Goal: Task Accomplishment & Management: Manage account settings

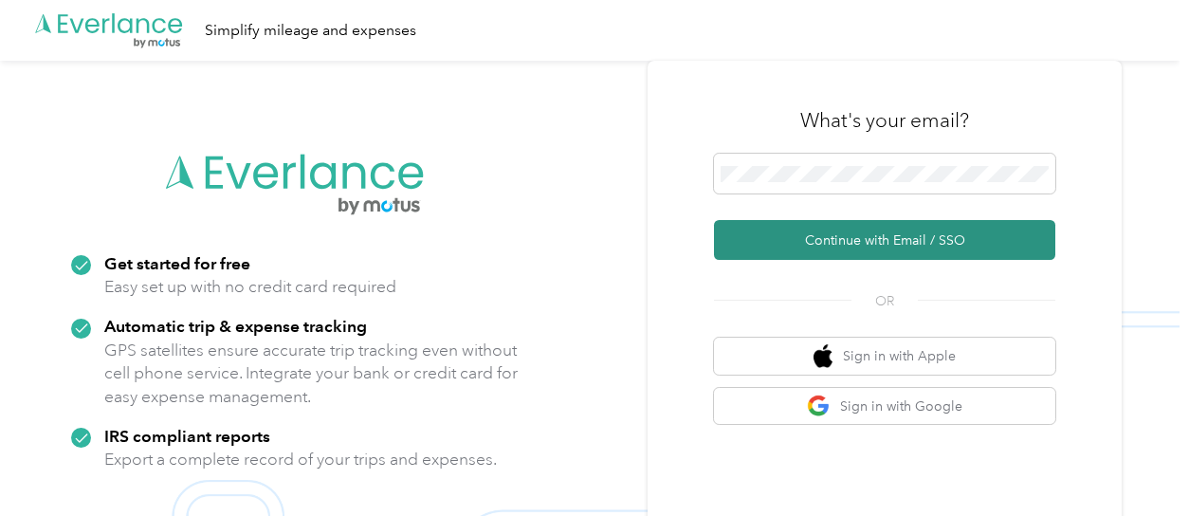
click at [950, 234] on button "Continue with Email / SSO" at bounding box center [884, 240] width 341 height 40
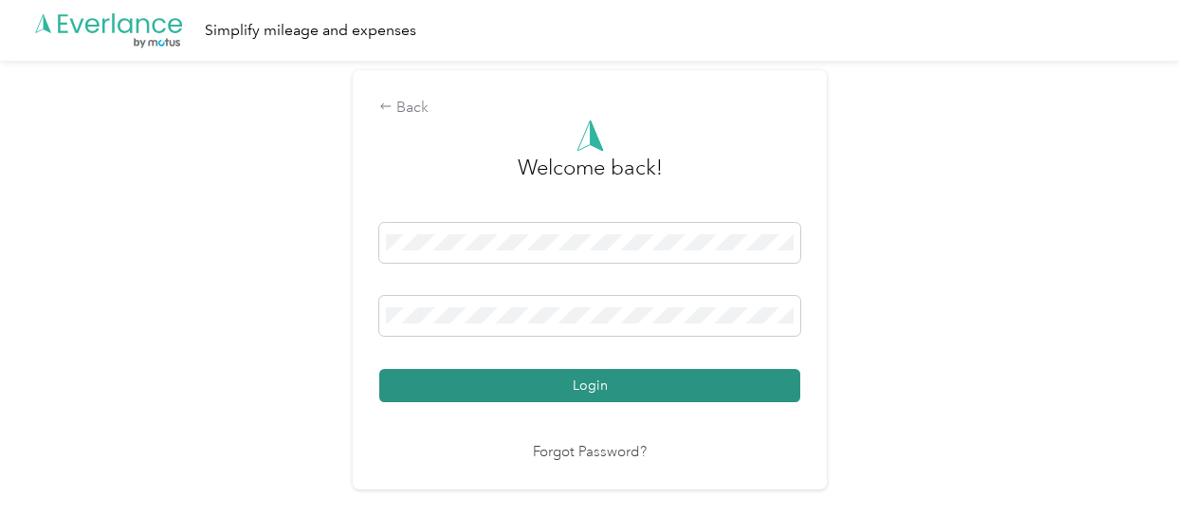
click at [678, 386] on button "Login" at bounding box center [589, 385] width 421 height 33
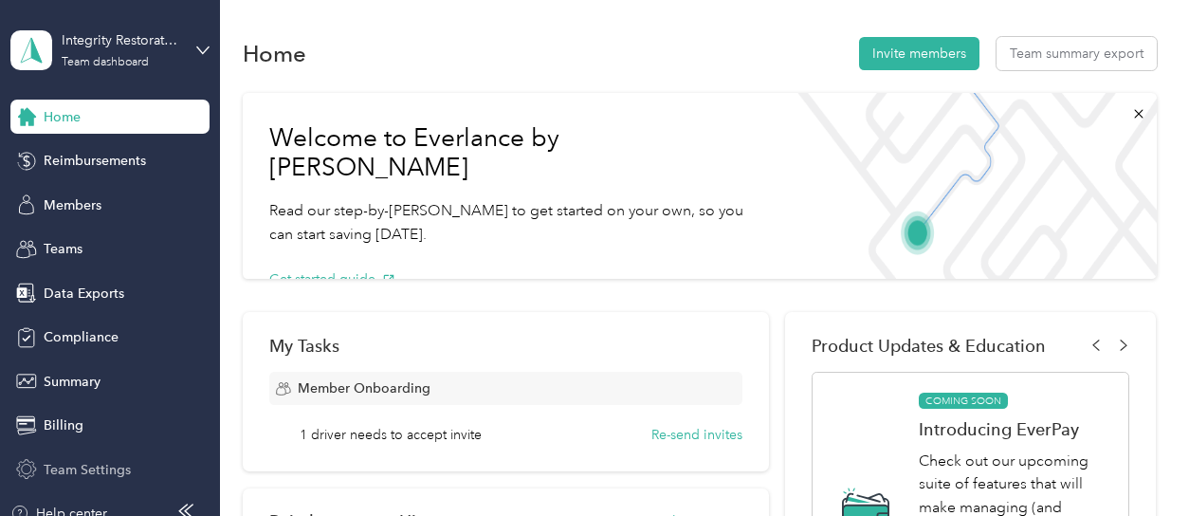
click at [99, 464] on span "Team Settings" at bounding box center [87, 470] width 87 height 20
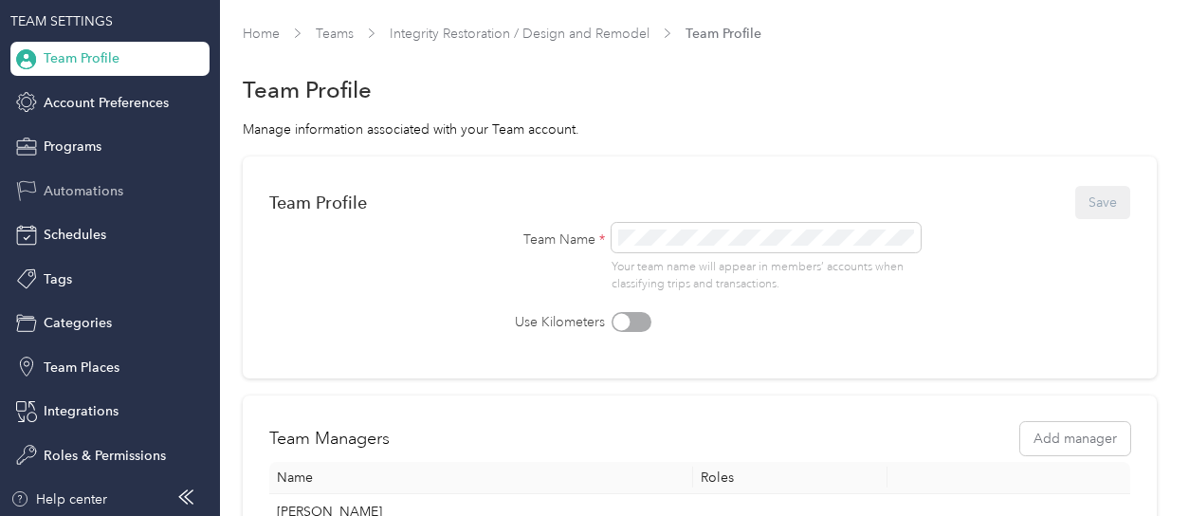
scroll to position [123, 0]
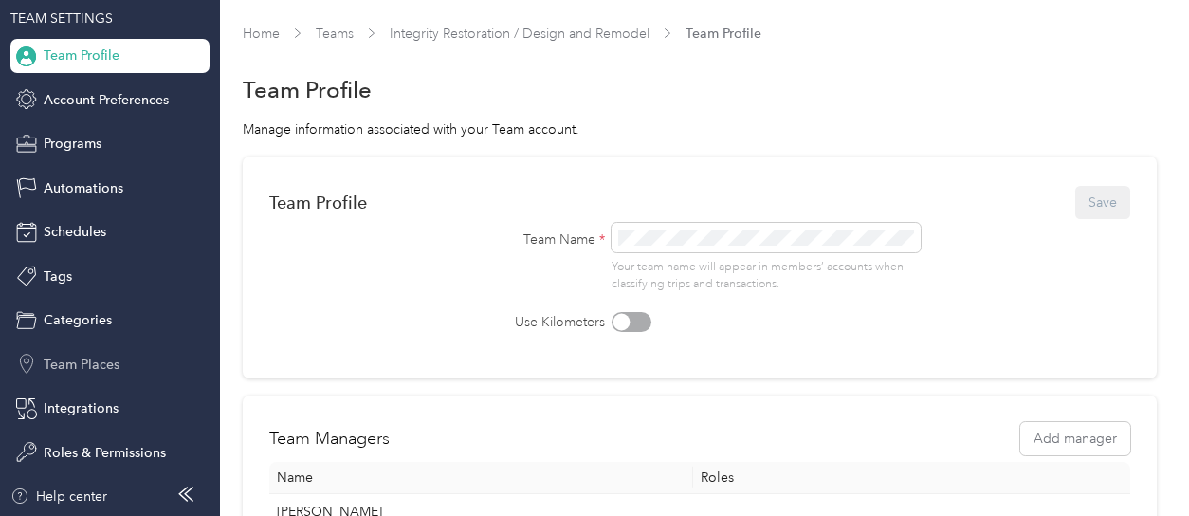
click at [106, 362] on span "Team Places" at bounding box center [82, 365] width 76 height 20
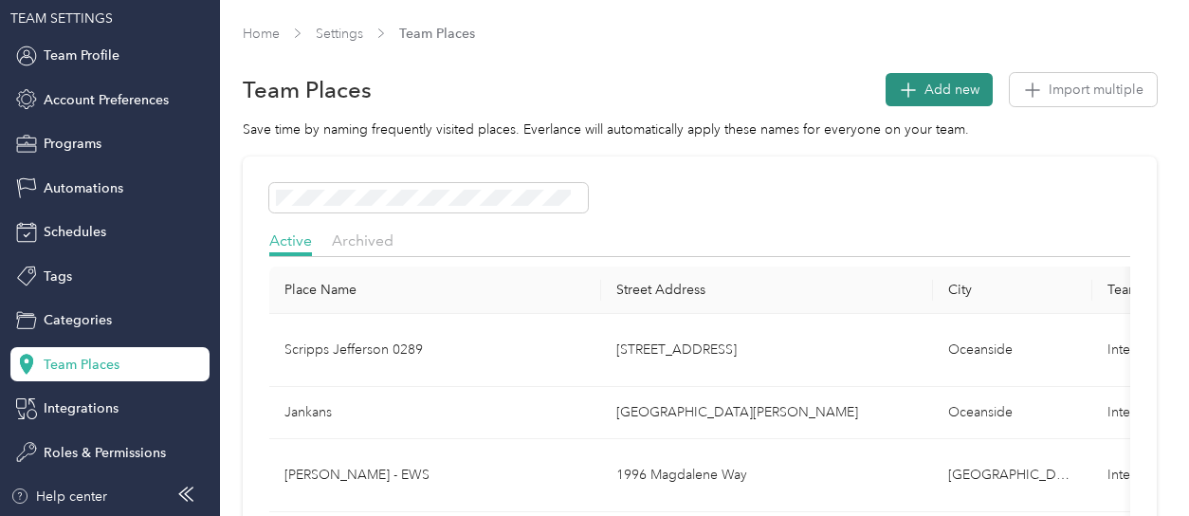
click at [941, 86] on span "Add new" at bounding box center [952, 90] width 55 height 20
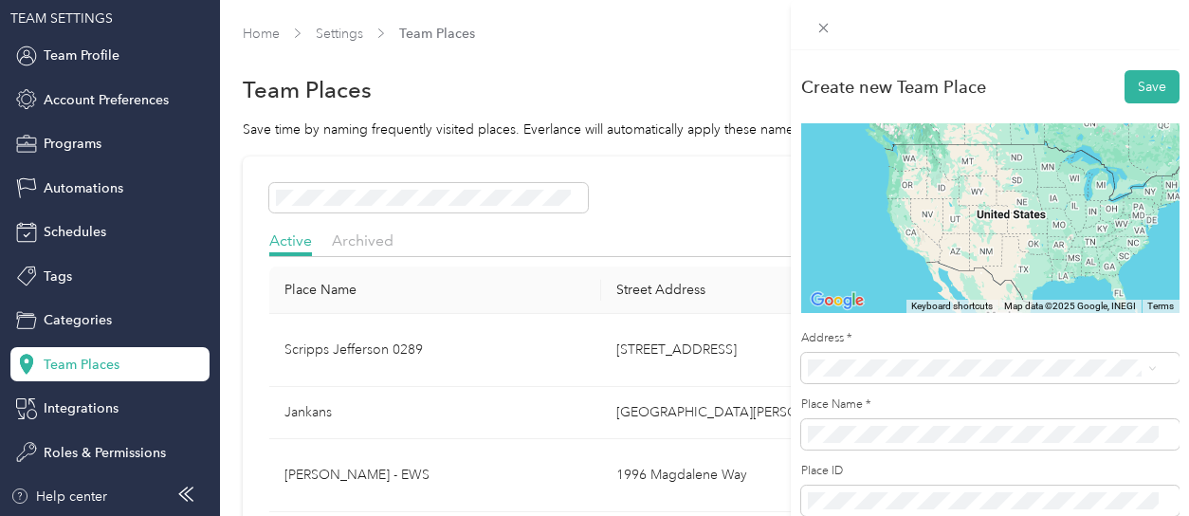
click at [935, 121] on li "[STREET_ADDRESS][US_STATE]" at bounding box center [983, 138] width 364 height 39
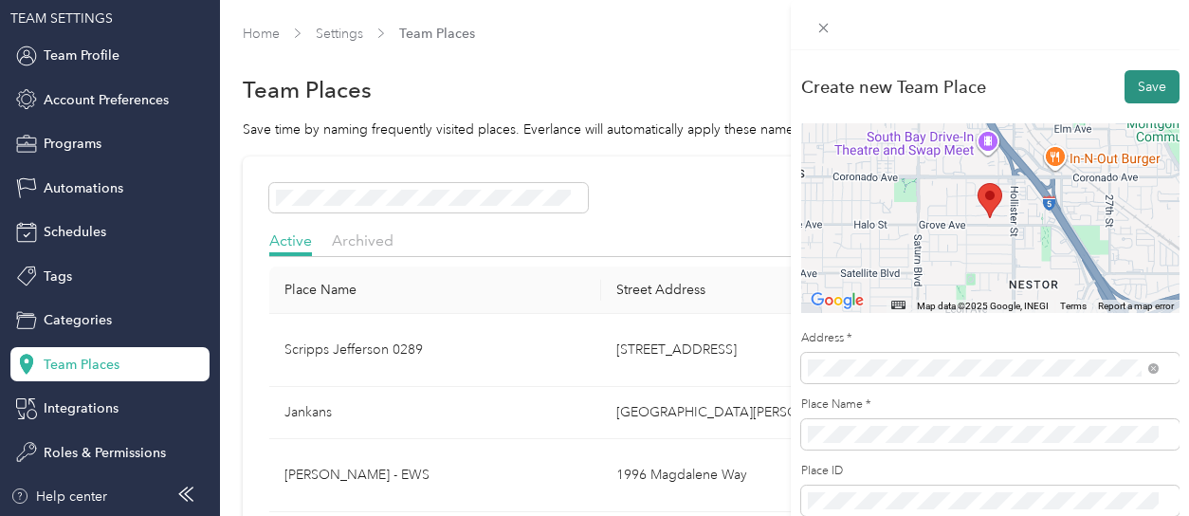
click at [1141, 80] on button "Save" at bounding box center [1152, 86] width 55 height 33
